Goal: Task Accomplishment & Management: Manage account settings

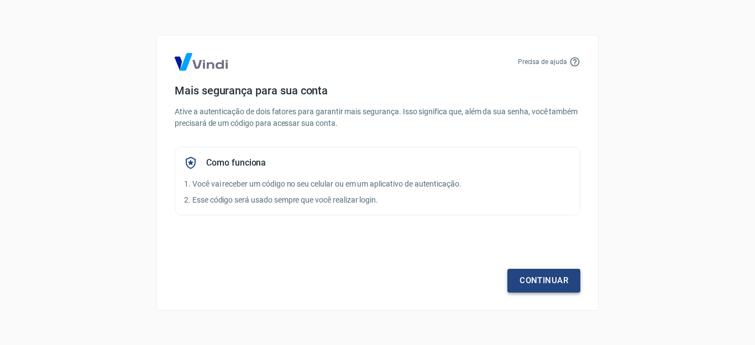
click at [538, 279] on link "Continuar" at bounding box center [543, 280] width 73 height 23
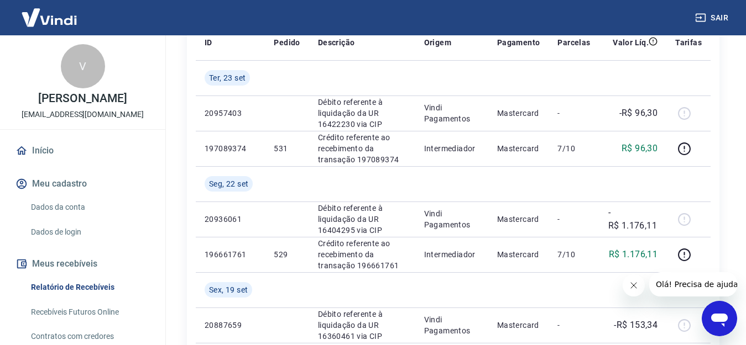
scroll to position [221, 0]
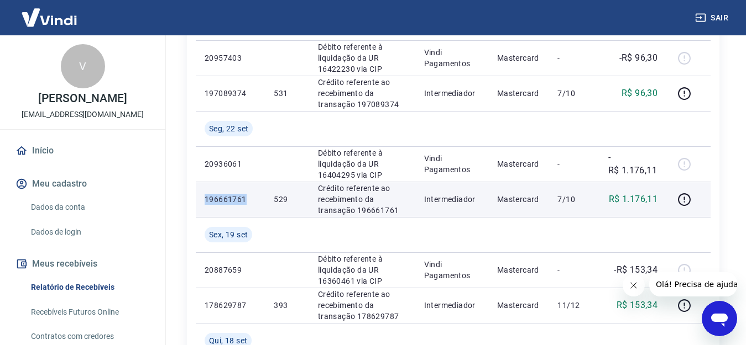
drag, startPoint x: 256, startPoint y: 196, endPoint x: 200, endPoint y: 197, distance: 57.0
click at [200, 197] on td "196661761" at bounding box center [230, 199] width 69 height 35
copy p "196661761"
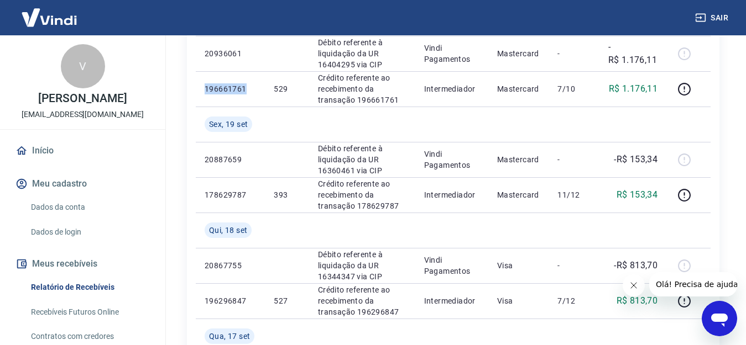
scroll to position [387, 0]
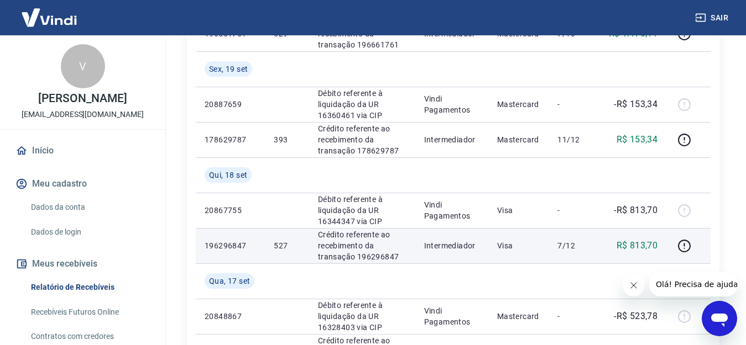
click at [247, 244] on p "196296847" at bounding box center [230, 245] width 51 height 11
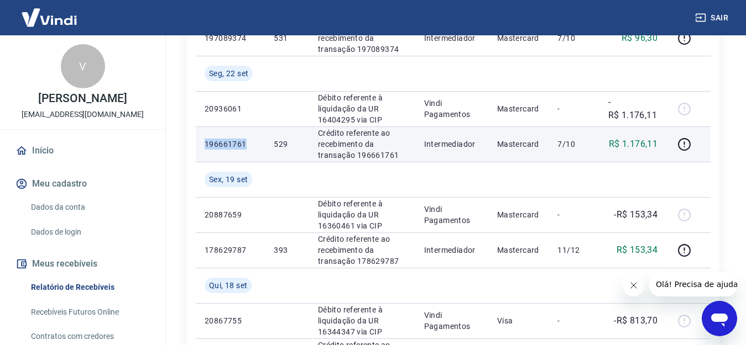
drag, startPoint x: 249, startPoint y: 141, endPoint x: 198, endPoint y: 140, distance: 50.9
click at [198, 140] on td "196661761" at bounding box center [230, 144] width 69 height 35
copy p "196661761"
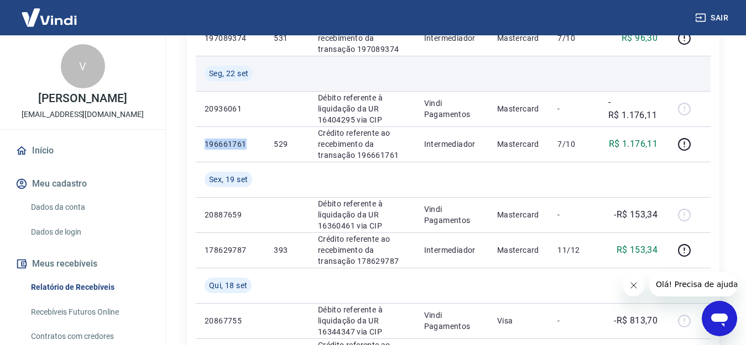
scroll to position [221, 0]
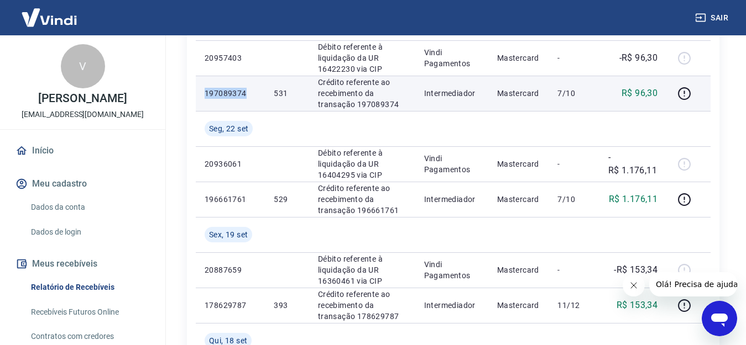
drag, startPoint x: 246, startPoint y: 93, endPoint x: 206, endPoint y: 95, distance: 40.4
click at [206, 95] on p "197089374" at bounding box center [230, 93] width 51 height 11
copy p "197089374"
